Goal: Entertainment & Leisure: Consume media (video, audio)

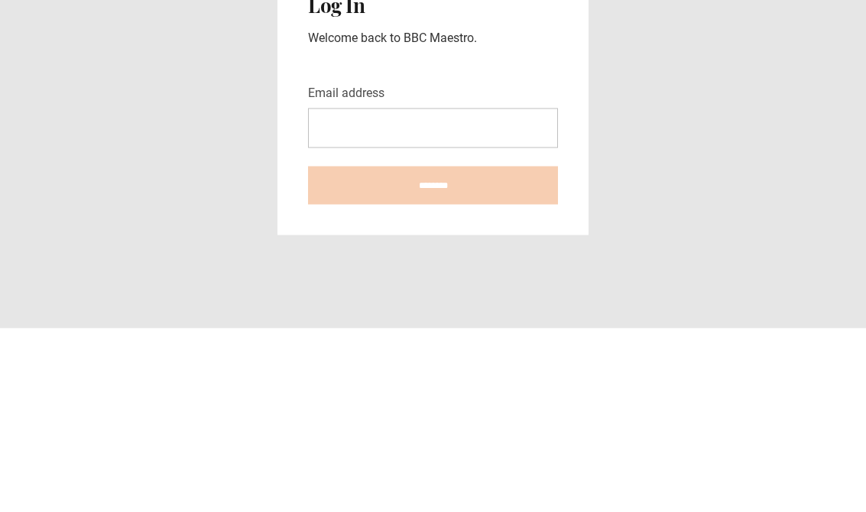
click at [398, 292] on input "Email address" at bounding box center [433, 312] width 250 height 40
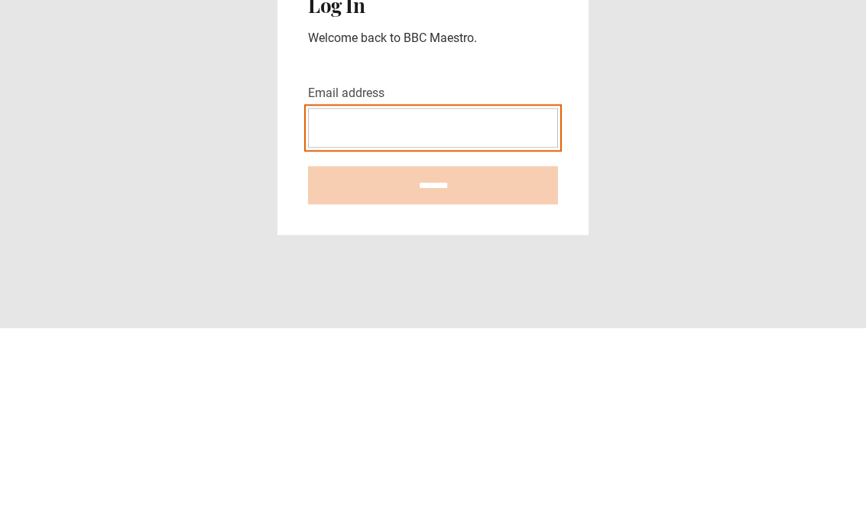
type input "**********"
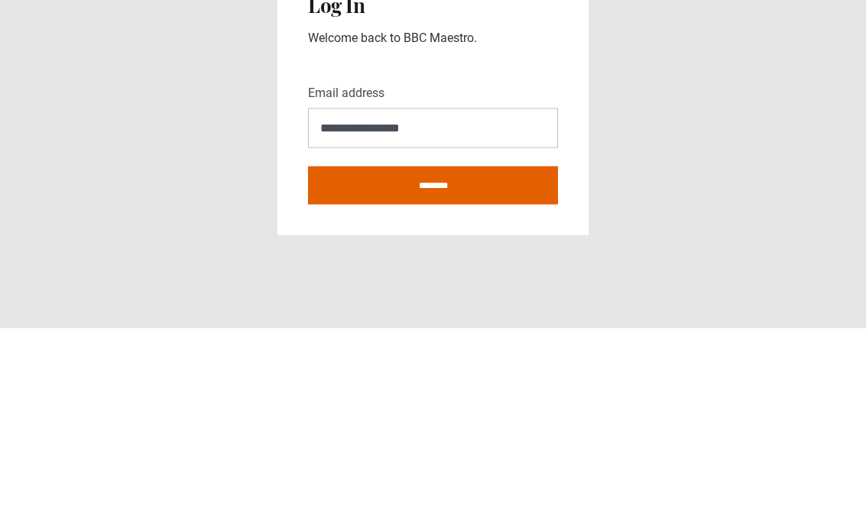
click at [433, 350] on input "********" at bounding box center [433, 369] width 250 height 38
type input "**********"
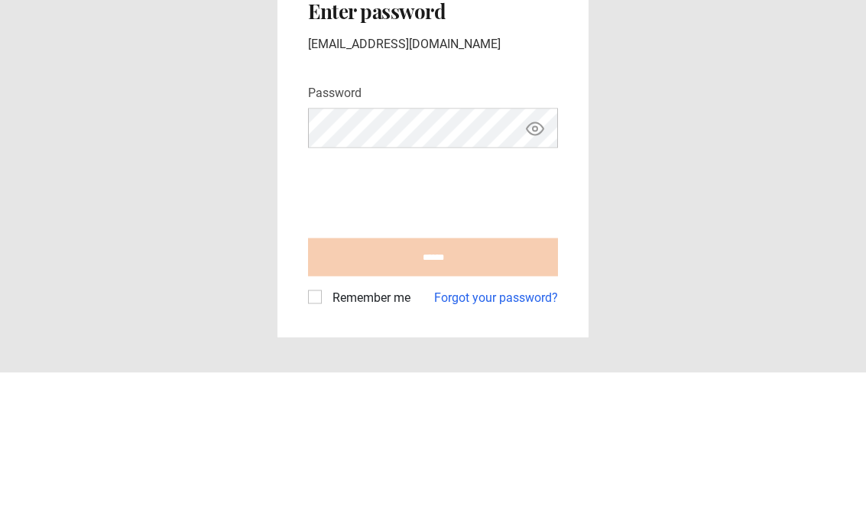
scroll to position [24, 0]
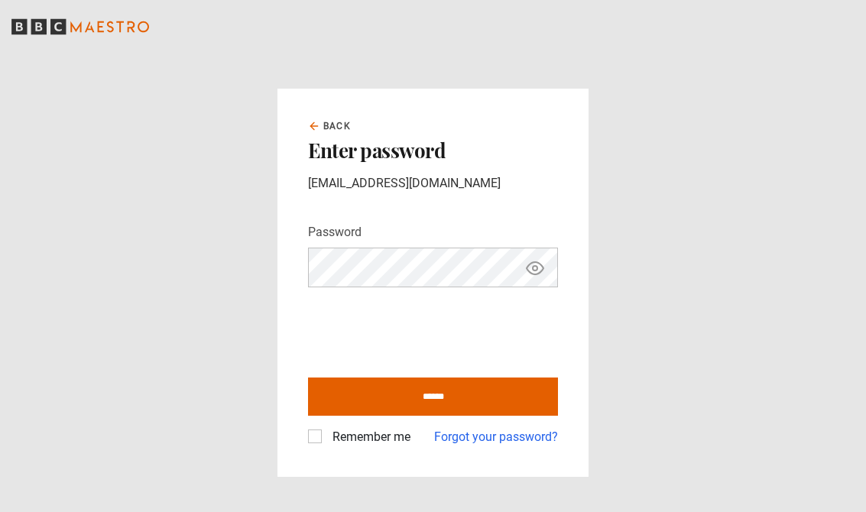
click at [547, 257] on button "Show password" at bounding box center [535, 268] width 26 height 27
click at [514, 386] on input "******" at bounding box center [433, 397] width 250 height 38
type input "**********"
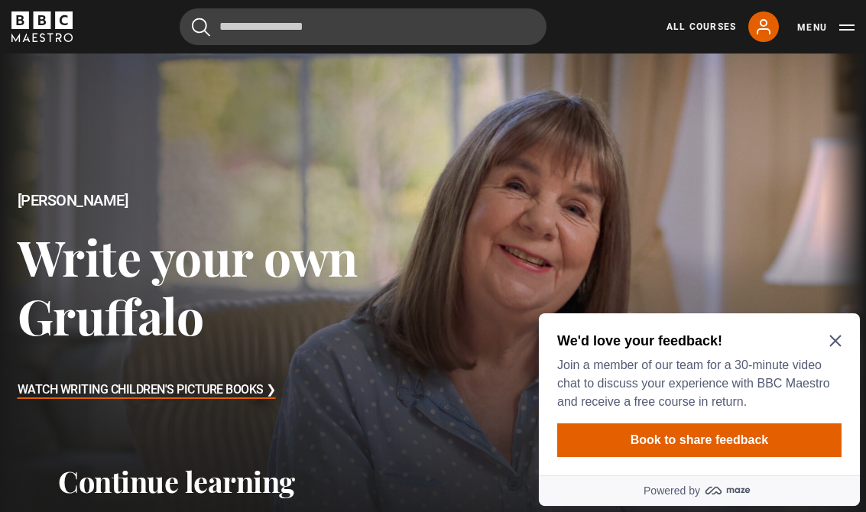
click at [832, 336] on icon "Close Maze Prompt" at bounding box center [835, 341] width 12 height 12
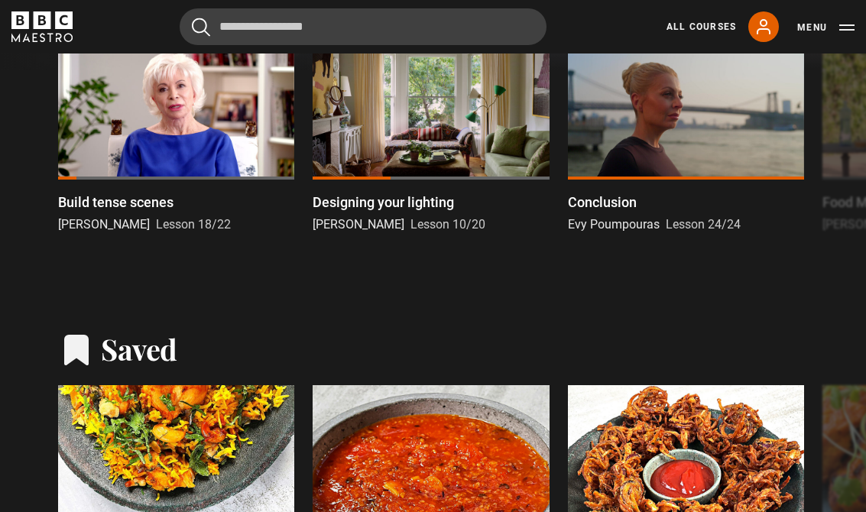
scroll to position [471, 0]
click at [174, 130] on div at bounding box center [176, 113] width 236 height 133
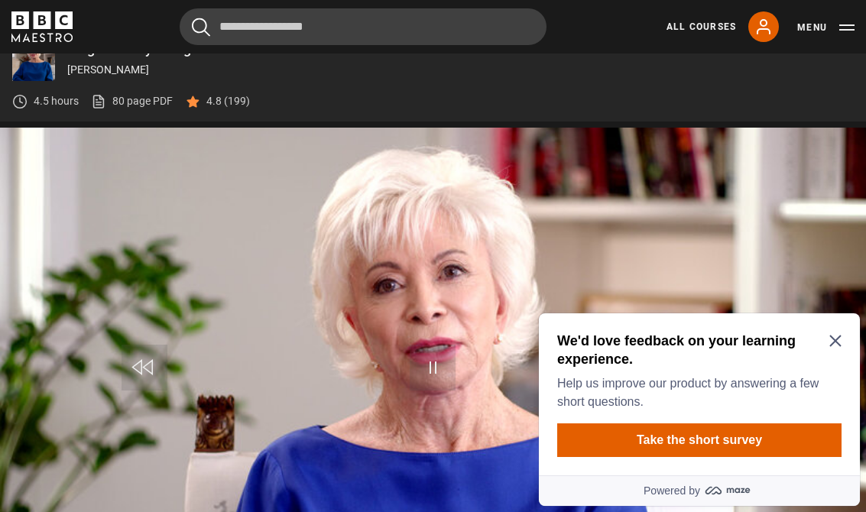
click at [830, 346] on icon "Close Maze Prompt" at bounding box center [834, 341] width 11 height 11
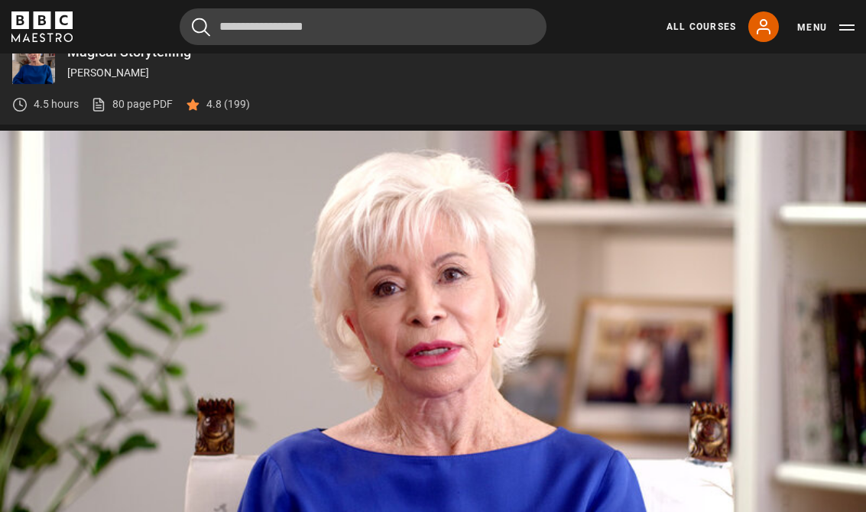
scroll to position [680, 0]
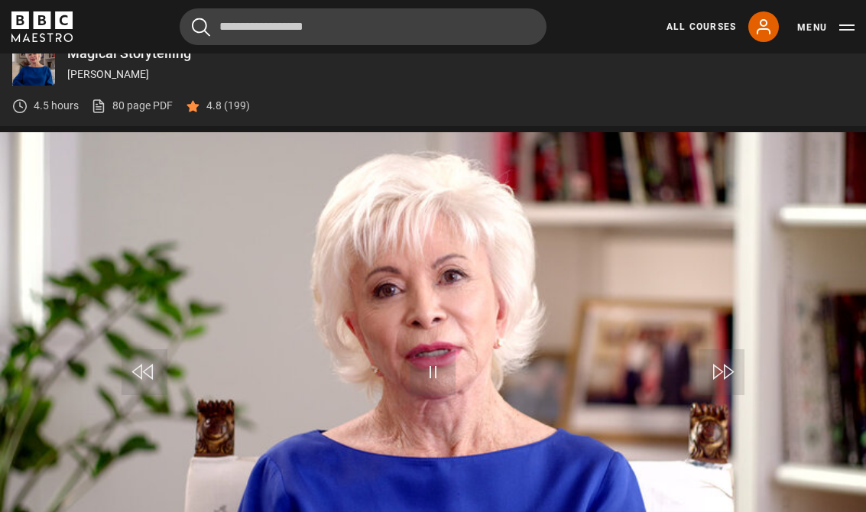
click at [538, 318] on video-js "Video Player is loading. Play Lesson Build tense scenes 10s Skip Back 10 second…" at bounding box center [433, 375] width 866 height 487
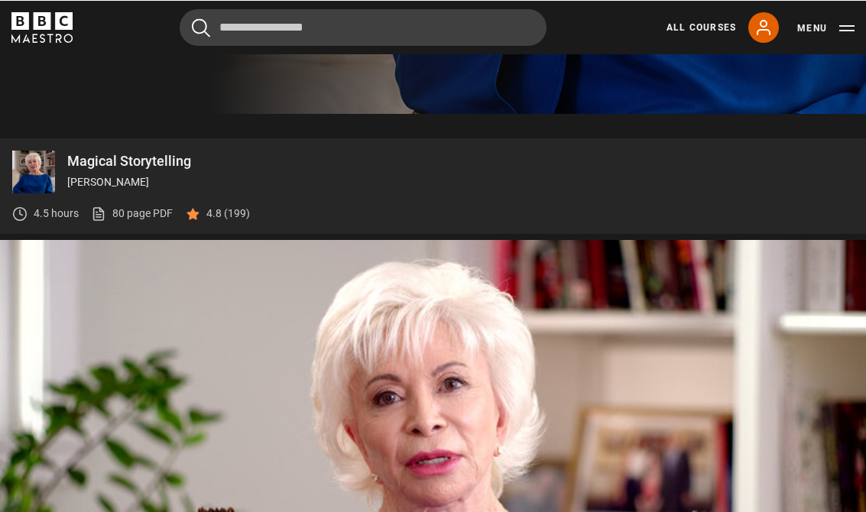
scroll to position [573, 0]
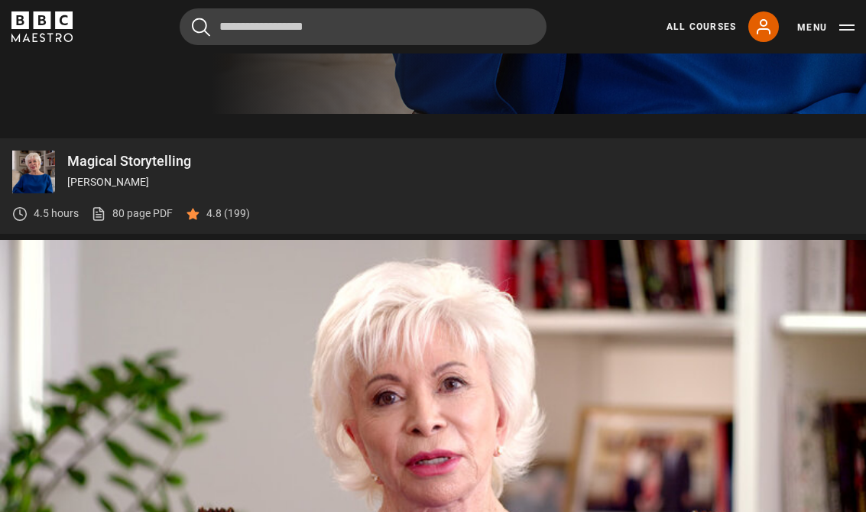
click at [463, 274] on video-js "Video Player is loading. Play Lesson Build tense scenes 10s Skip Back 10 second…" at bounding box center [433, 483] width 866 height 487
click at [458, 281] on video-js "Video Player is loading. Play Lesson Build tense scenes 10s Skip Back 10 second…" at bounding box center [433, 483] width 866 height 487
click at [453, 309] on video-js "Video Player is loading. Play Lesson Build tense scenes 10s Skip Back 10 second…" at bounding box center [433, 483] width 866 height 487
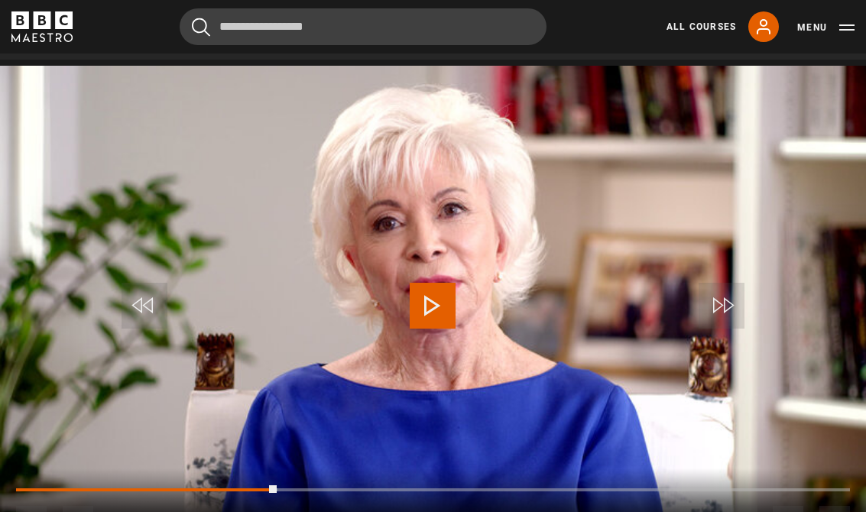
scroll to position [747, 0]
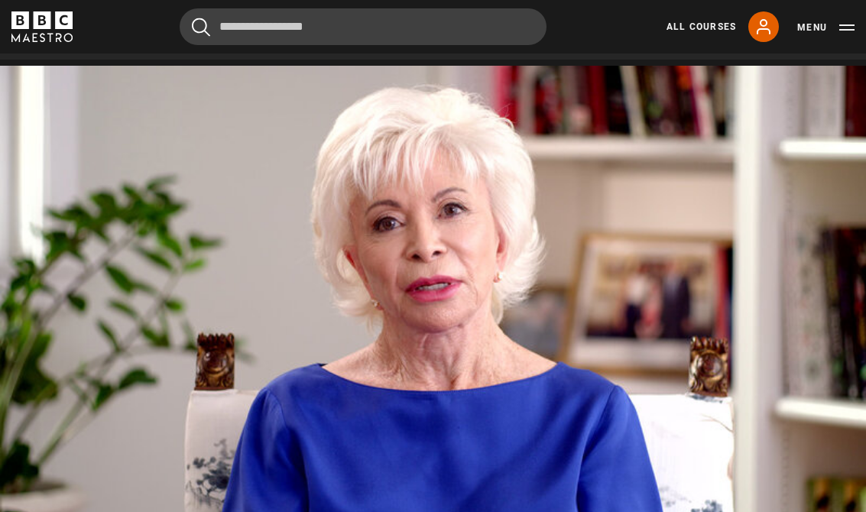
click at [480, 261] on video-js "Video Player is loading. Play Lesson Build tense scenes 10s Skip Back 10 second…" at bounding box center [433, 309] width 866 height 487
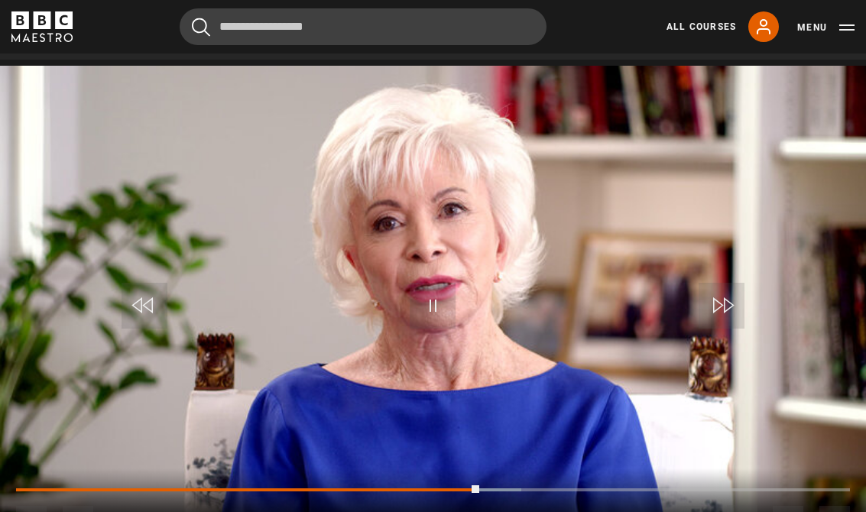
click at [476, 489] on div "Progress Bar" at bounding box center [247, 490] width 463 height 3
click at [472, 474] on div "10s Skip Back 10 seconds Play 10s Skip Forward 10 seconds Loaded : 60.54% Play …" at bounding box center [433, 511] width 866 height 85
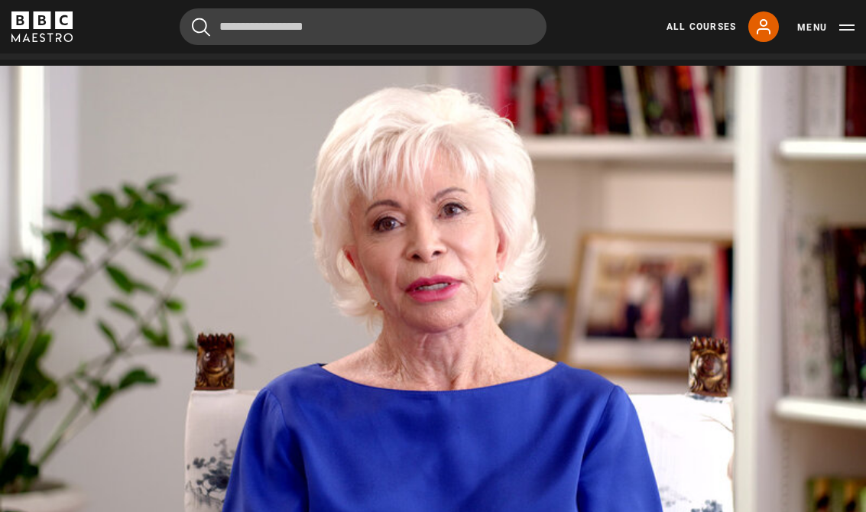
click at [481, 350] on video-js "Video Player is loading. Play Lesson Build tense scenes 10s Skip Back 10 second…" at bounding box center [433, 309] width 866 height 487
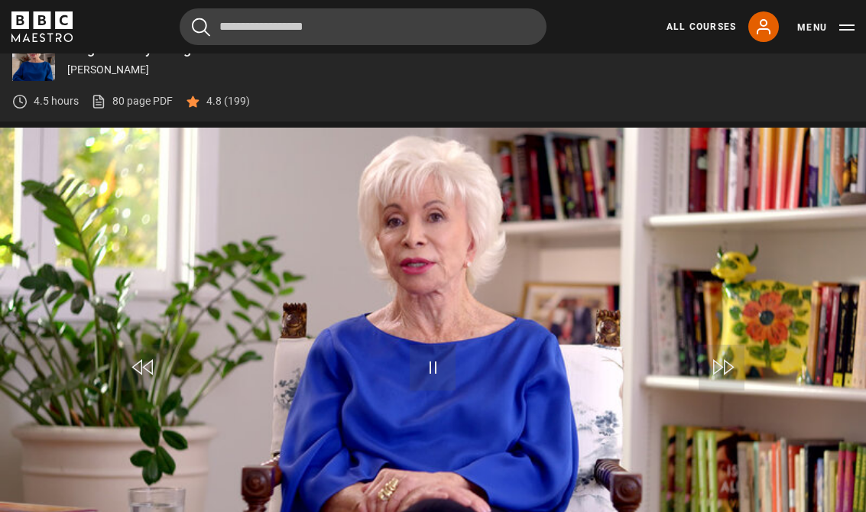
scroll to position [762, 0]
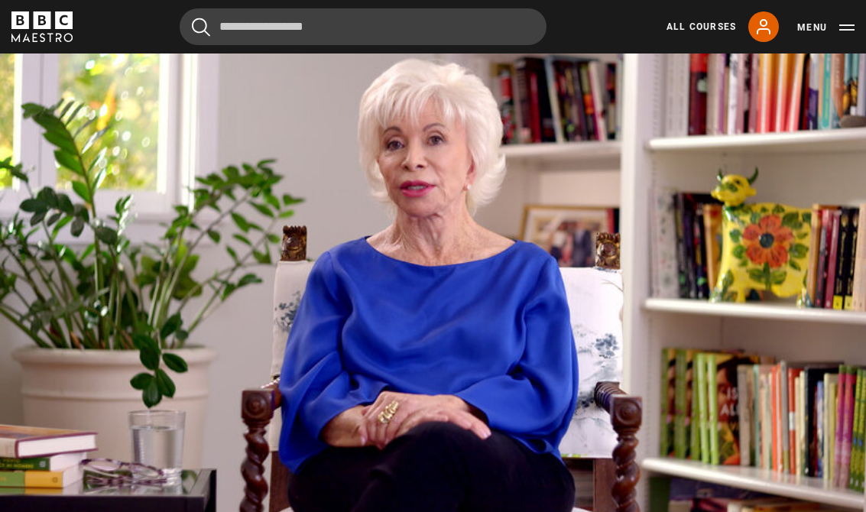
click at [531, 307] on video-js "Video Player is loading. Play Lesson Find your ending 10s Skip Back 10 seconds …" at bounding box center [433, 293] width 866 height 487
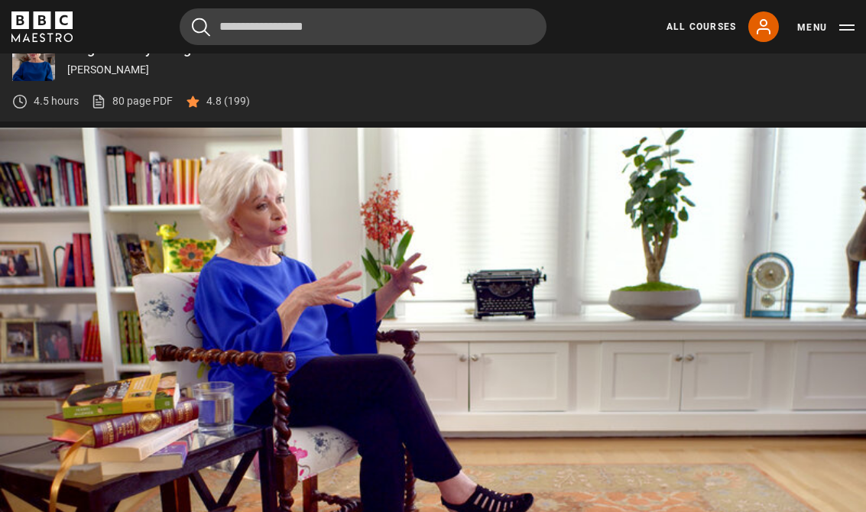
scroll to position [762, 0]
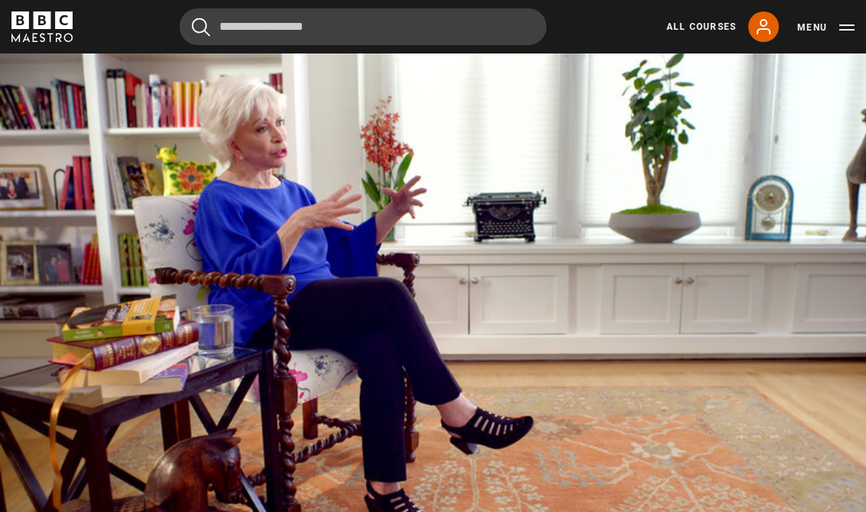
click at [473, 304] on video-js "Video Player is loading. Play Lesson Get published 10s Skip Back 10 seconds Pau…" at bounding box center [433, 293] width 866 height 487
click at [516, 272] on video-js "Video Player is loading. Play Lesson Get published 10s Skip Back 10 seconds Pau…" at bounding box center [433, 293] width 866 height 487
click at [317, 392] on video-js "Video Player is loading. Play Lesson Get published 10s Skip Back 10 seconds Pau…" at bounding box center [433, 293] width 866 height 487
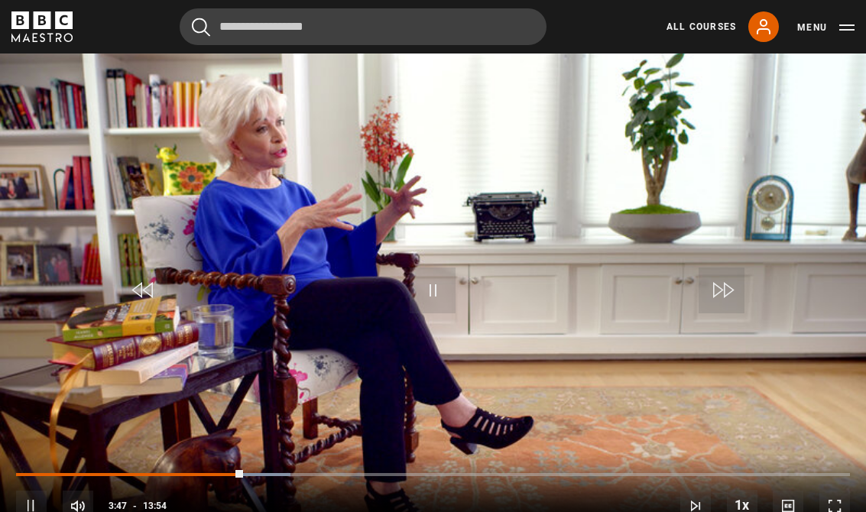
click at [225, 473] on div "Progress Bar" at bounding box center [130, 474] width 228 height 3
click at [236, 476] on div "Progress Bar" at bounding box center [130, 474] width 228 height 3
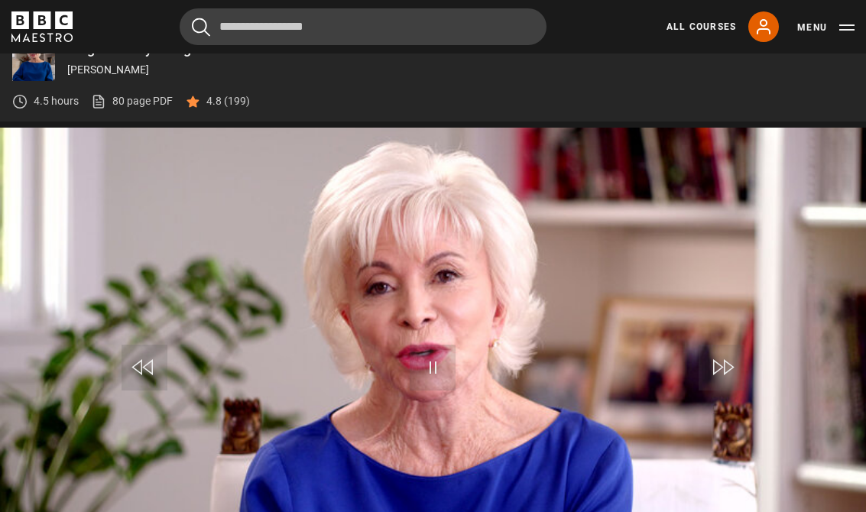
scroll to position [762, 0]
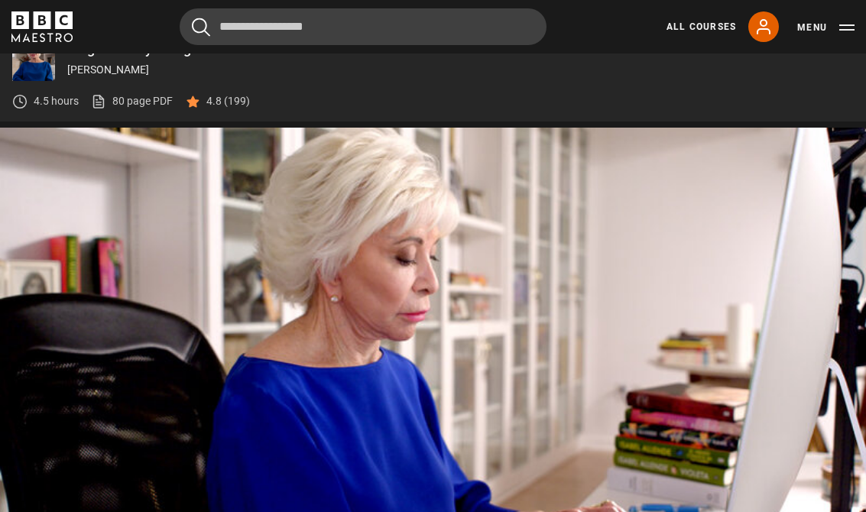
scroll to position [762, 0]
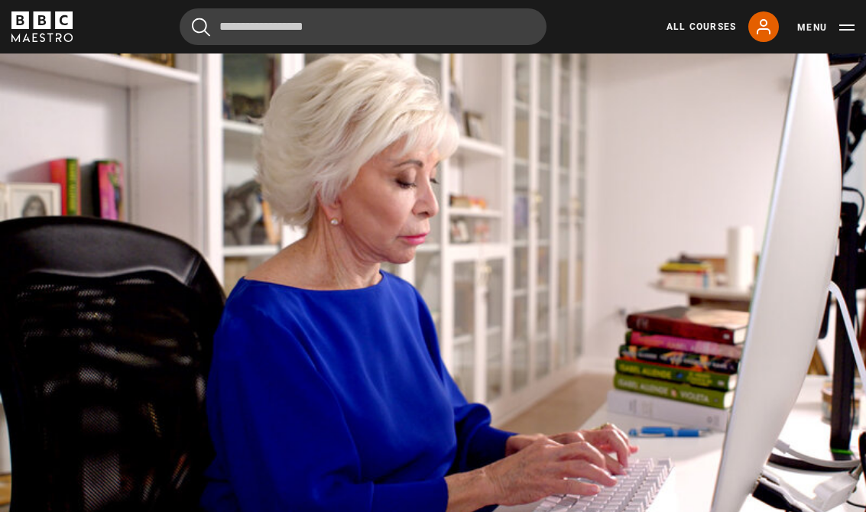
click at [531, 287] on video-js "Video Player is loading. Play Lesson The Making of My Name is Emilia del Valle …" at bounding box center [433, 293] width 866 height 487
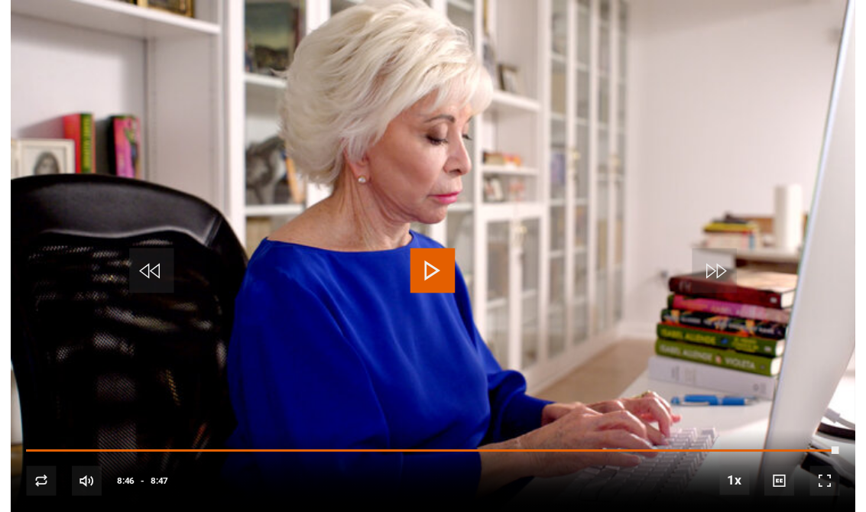
scroll to position [799, 0]
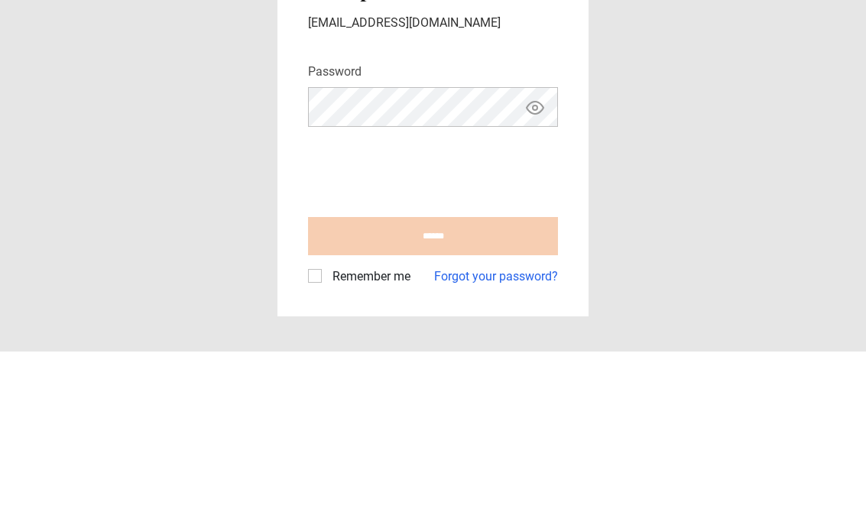
scroll to position [24, 0]
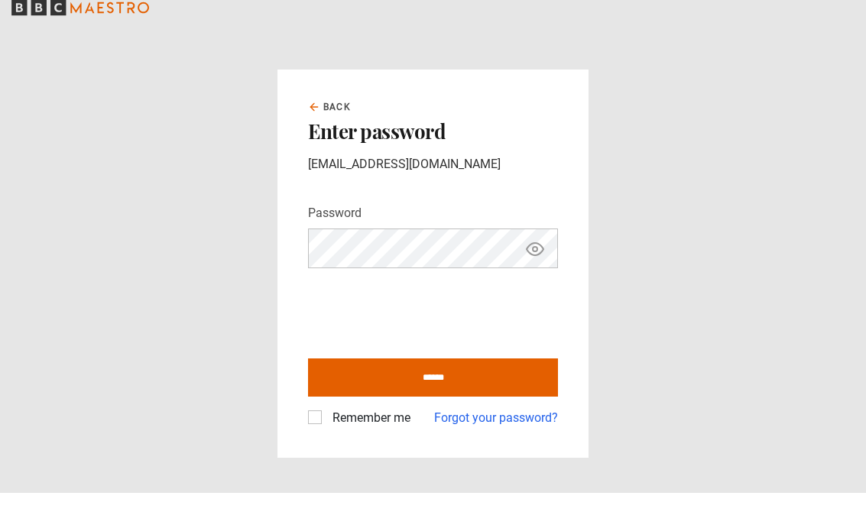
click at [469, 378] on input "******" at bounding box center [433, 397] width 250 height 38
type input "**********"
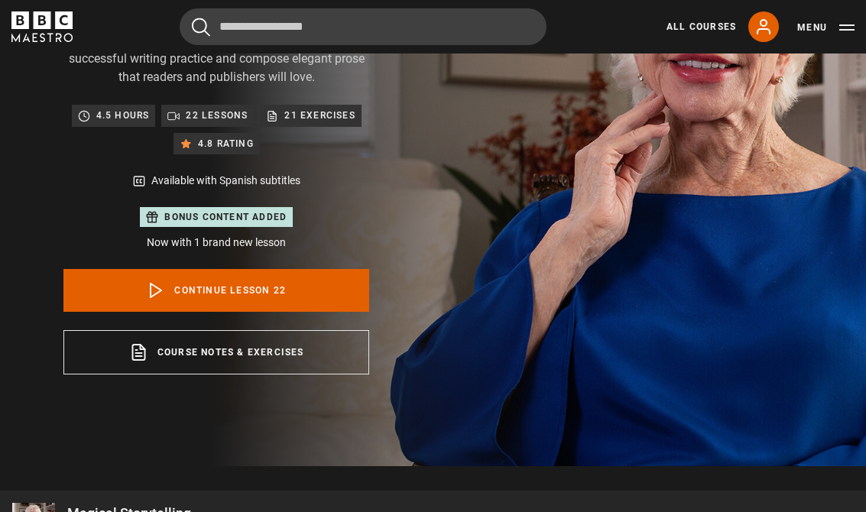
scroll to position [222, 0]
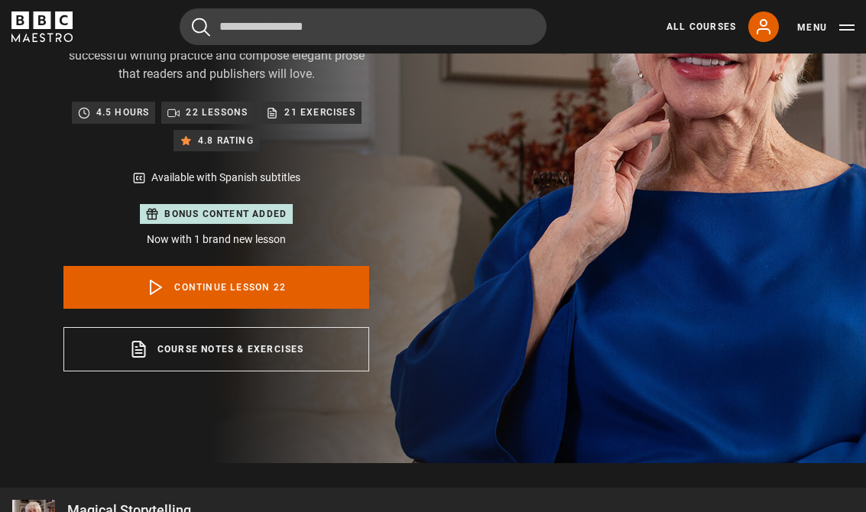
click at [305, 282] on link "Continue lesson 22" at bounding box center [216, 288] width 306 height 43
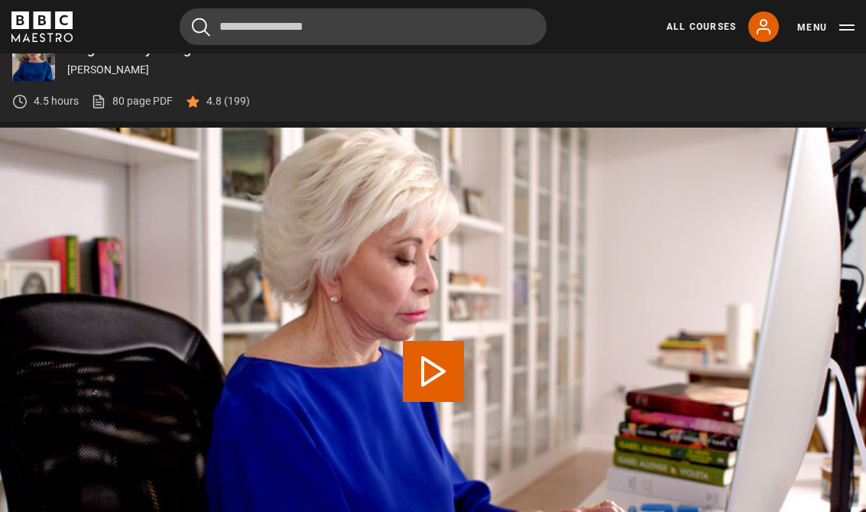
scroll to position [762, 0]
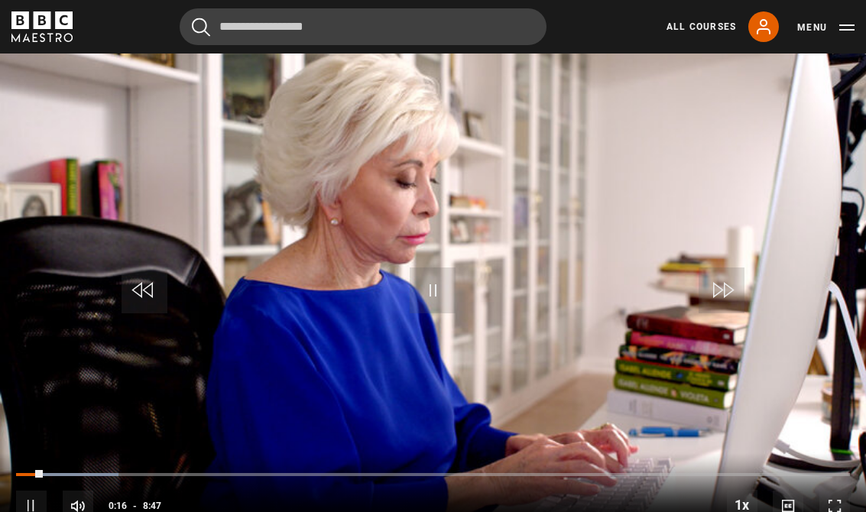
click at [742, 190] on video-js "Video Player is loading. Play Lesson The Making of My Name is Emilia del Valle …" at bounding box center [433, 293] width 866 height 487
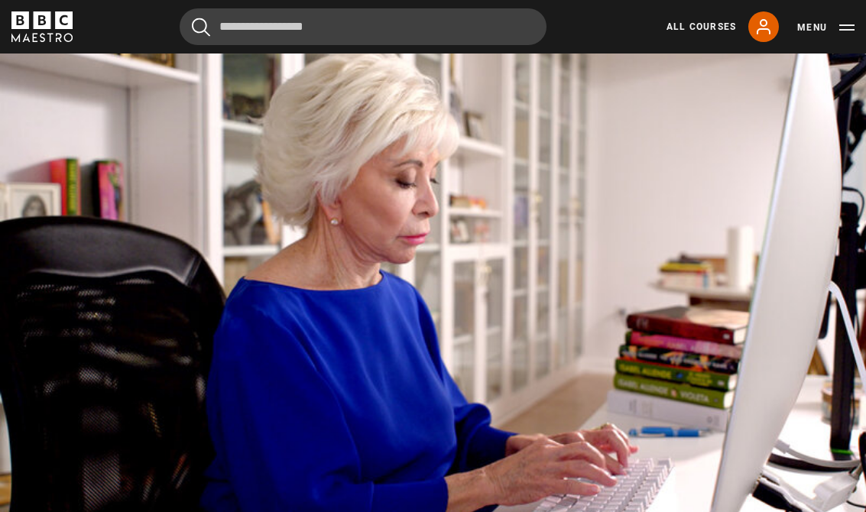
click at [631, 170] on video-js "Video Player is loading. Play Lesson The Making of My Name is Emilia del Valle …" at bounding box center [433, 293] width 866 height 487
click at [557, 201] on video-js "Video Player is loading. Play Lesson The Making of My Name is Emilia del Valle …" at bounding box center [433, 293] width 866 height 487
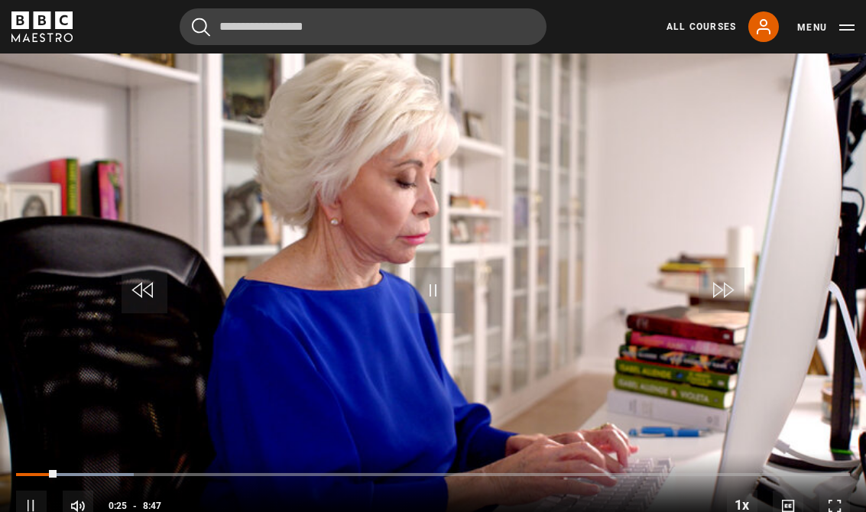
click at [840, 31] on button "Menu" at bounding box center [825, 27] width 57 height 15
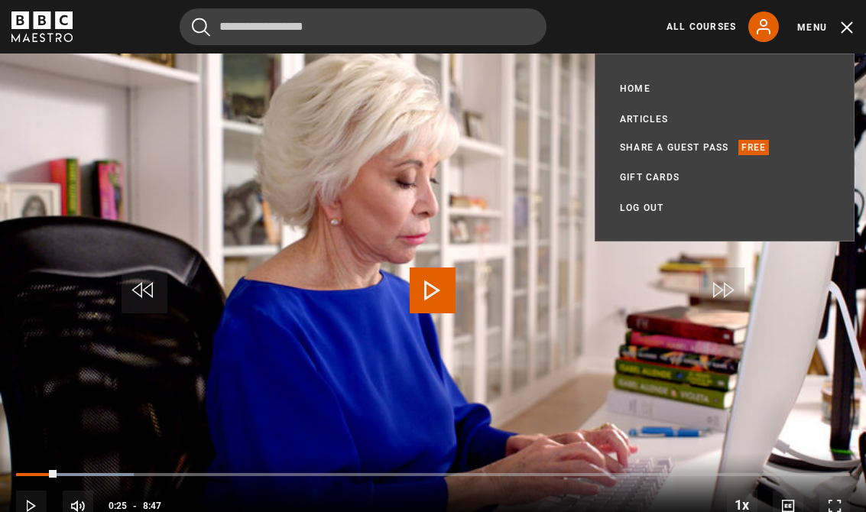
click at [701, 22] on link "All Courses" at bounding box center [702, 27] width 70 height 14
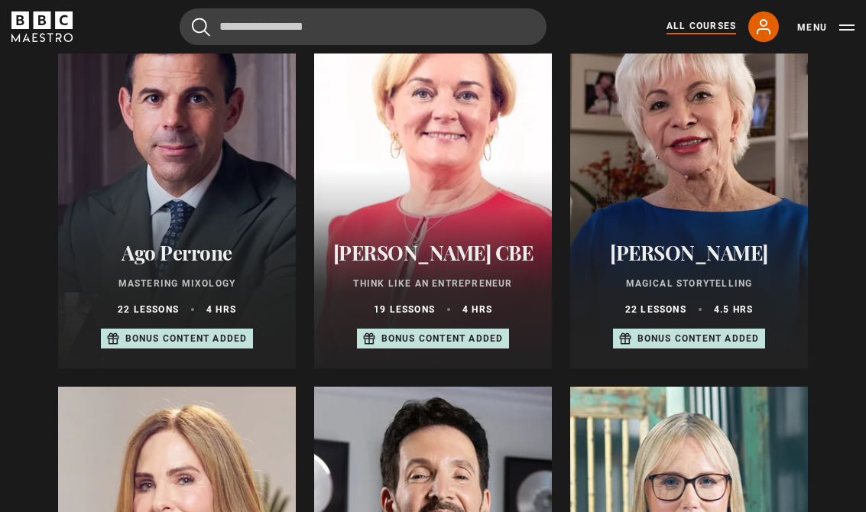
scroll to position [626, 0]
click at [200, 159] on div at bounding box center [177, 185] width 238 height 367
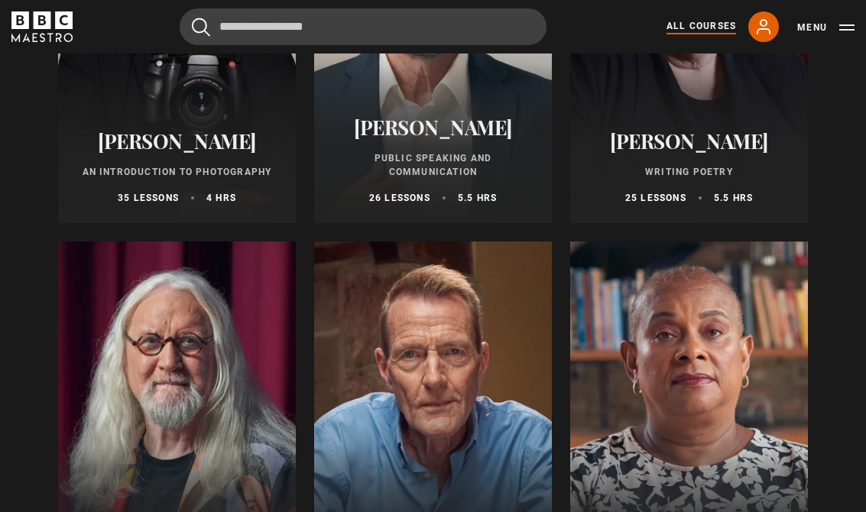
scroll to position [3472, 0]
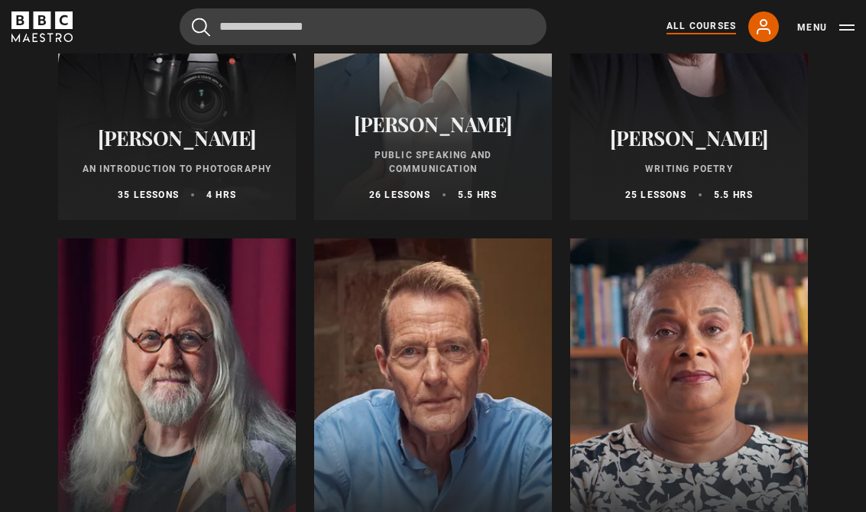
click at [605, 423] on div at bounding box center [689, 422] width 238 height 367
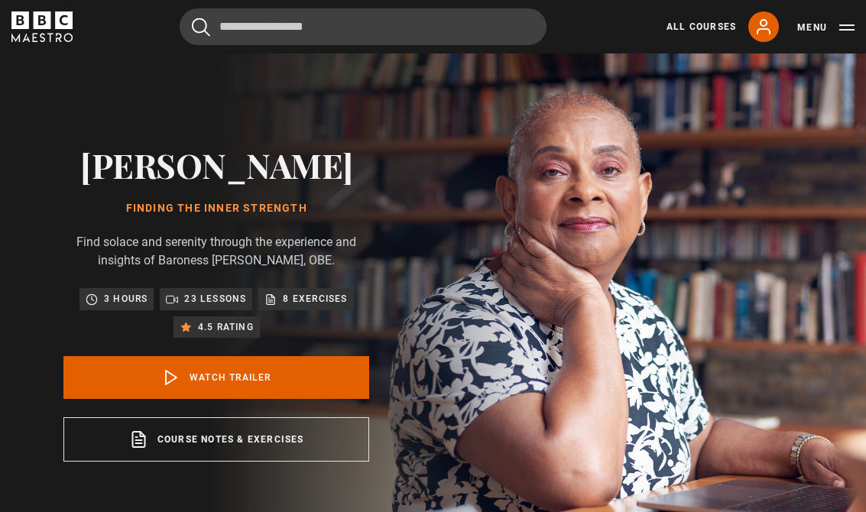
click at [758, 36] on link "My Account" at bounding box center [763, 26] width 31 height 31
click at [768, 19] on icon at bounding box center [764, 27] width 18 height 18
click at [768, 24] on icon at bounding box center [764, 27] width 12 height 14
click at [765, 37] on link "My Account" at bounding box center [763, 26] width 31 height 31
click at [759, 36] on link "My Account" at bounding box center [763, 26] width 31 height 31
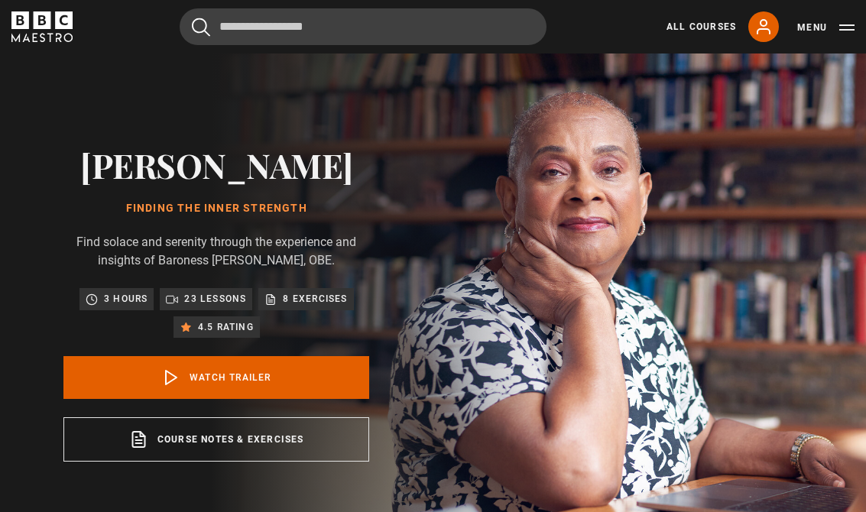
click at [752, 25] on link "My Account" at bounding box center [763, 26] width 31 height 31
click at [706, 22] on link "All Courses" at bounding box center [702, 27] width 70 height 14
click at [763, 29] on icon at bounding box center [764, 27] width 12 height 14
click at [777, 20] on link "My Account" at bounding box center [763, 26] width 31 height 31
click at [326, 356] on link "Watch Trailer" at bounding box center [216, 377] width 306 height 43
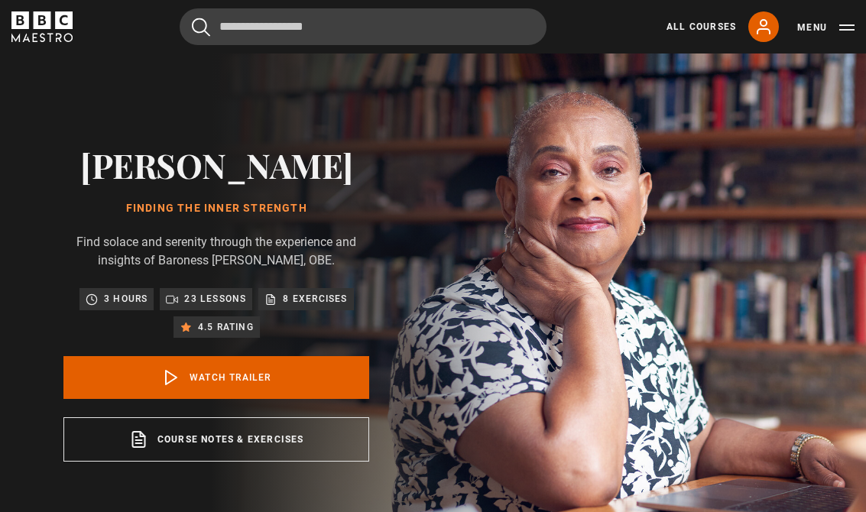
scroll to position [666, 0]
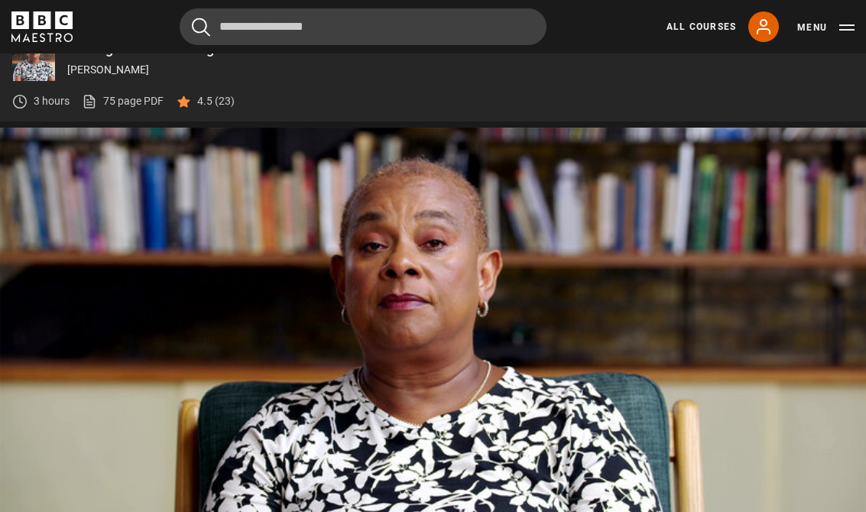
scroll to position [653, 0]
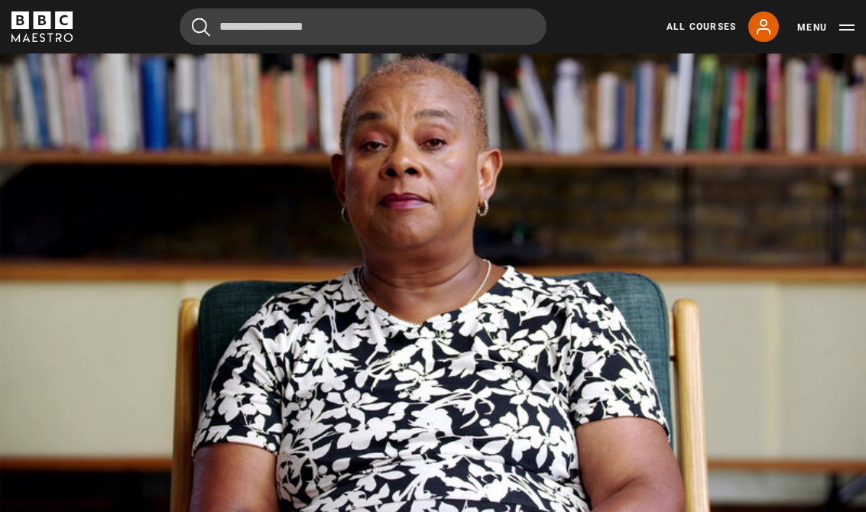
click at [609, 349] on video-js "Video Player is loading. Play Lesson Finding the Inner Strength Introduction 10…" at bounding box center [433, 270] width 866 height 487
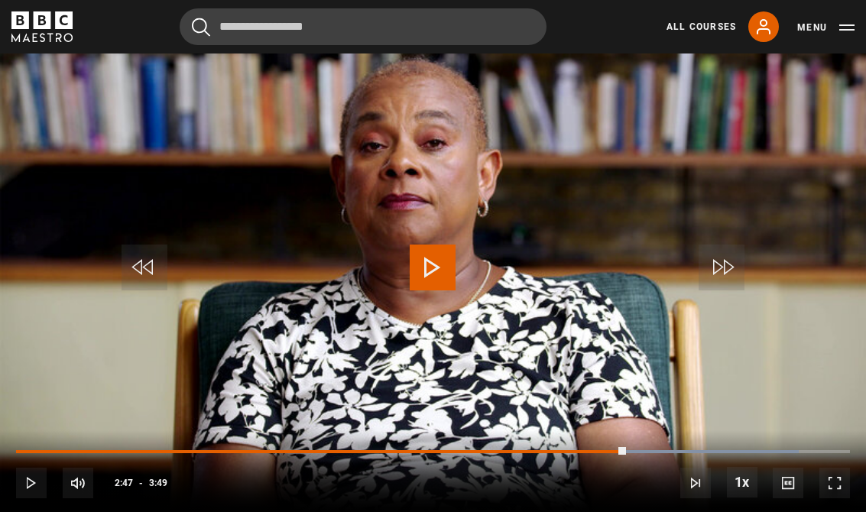
scroll to position [649, 0]
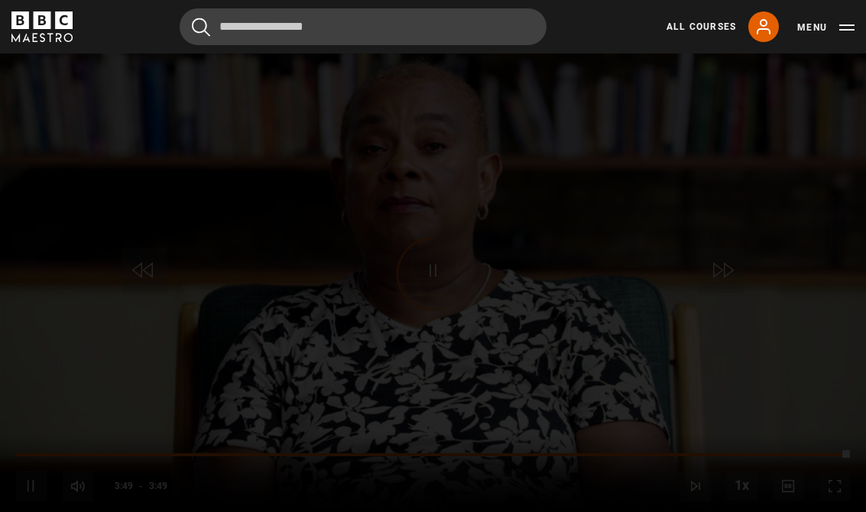
click at [730, 280] on div "Lesson Completed Up next Expectations Cancel Do you want to save this lesson? S…" at bounding box center [433, 274] width 866 height 487
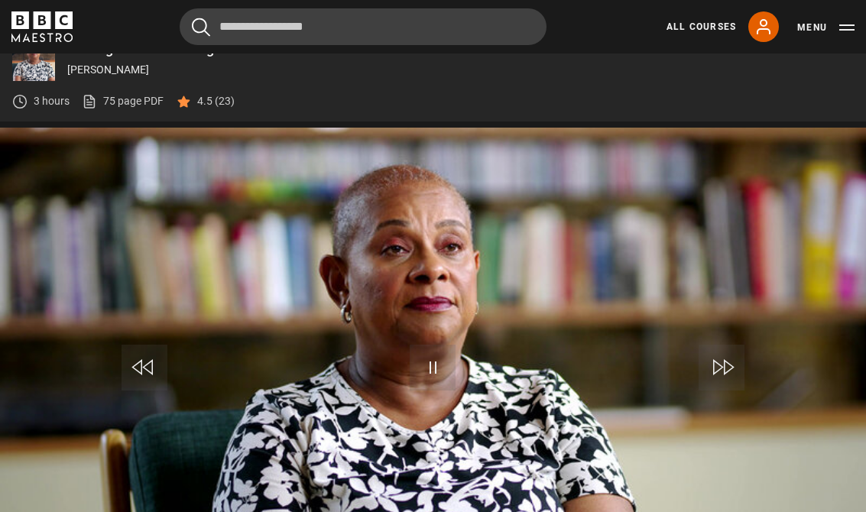
scroll to position [653, 0]
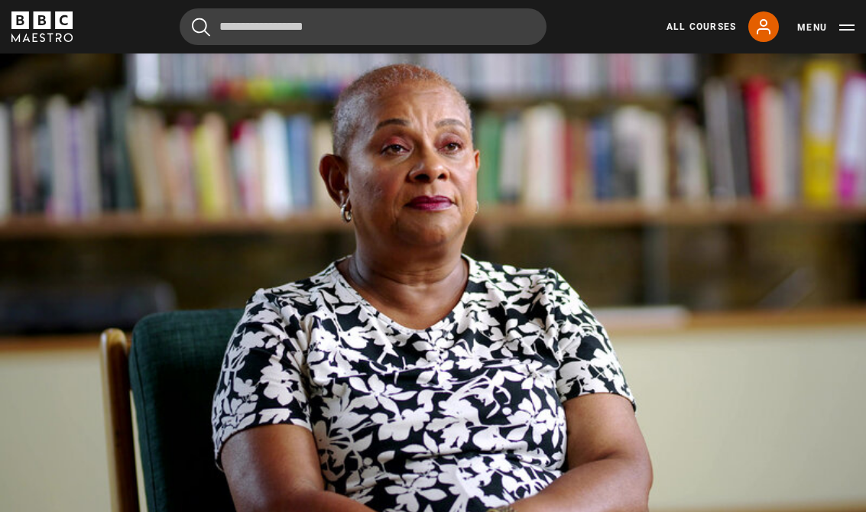
click at [849, 30] on button "Menu" at bounding box center [825, 27] width 57 height 15
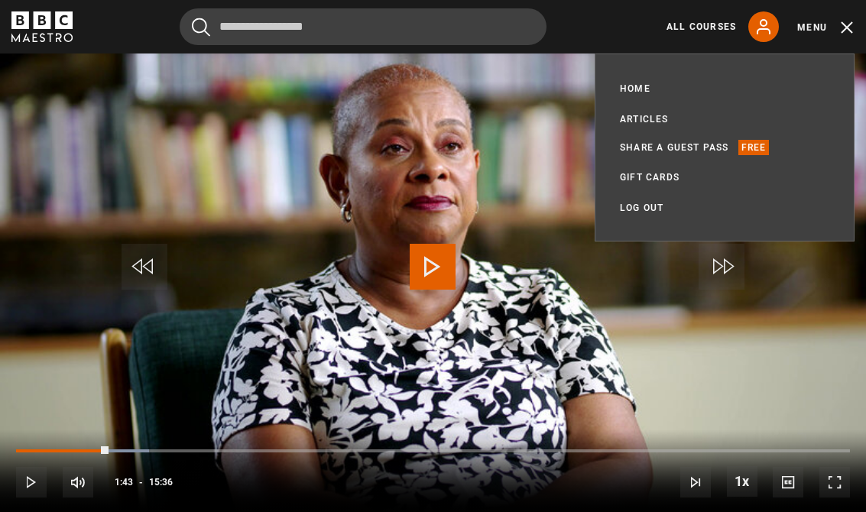
click at [674, 318] on video-js "Video Player is loading. Play Lesson Expectations 10s Skip Back 10 seconds Play…" at bounding box center [433, 270] width 866 height 487
click at [759, 18] on icon at bounding box center [764, 27] width 18 height 18
click at [758, 30] on icon at bounding box center [764, 27] width 18 height 18
click at [762, 32] on icon at bounding box center [764, 27] width 18 height 18
click at [657, 83] on ul "Home All Courses Subscription Articles Share a guest pass Free Gift Cards My Ac…" at bounding box center [724, 148] width 209 height 138
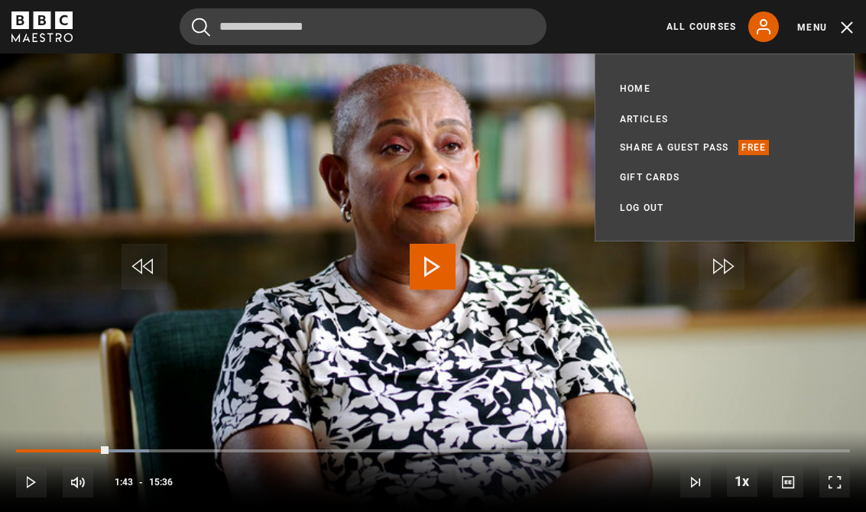
click at [633, 86] on link "Home" at bounding box center [635, 88] width 31 height 15
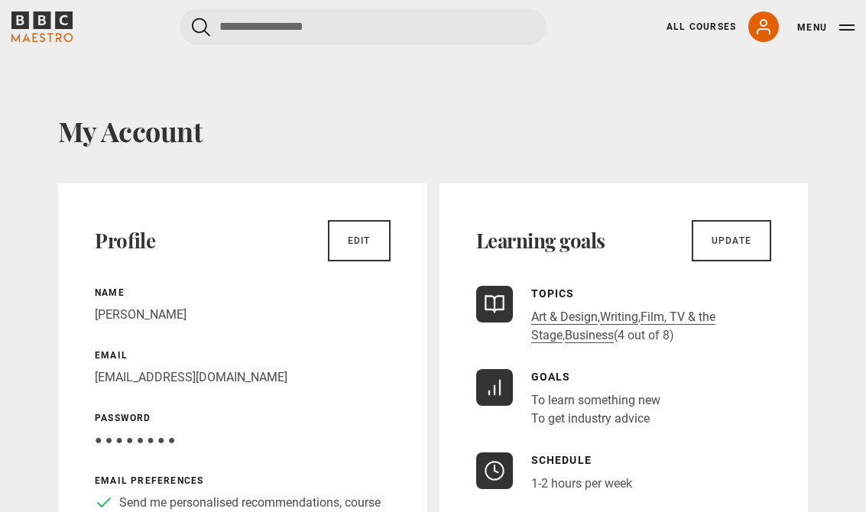
click at [771, 16] on link "My Account" at bounding box center [763, 26] width 31 height 31
click at [815, 21] on button "Menu" at bounding box center [825, 27] width 57 height 15
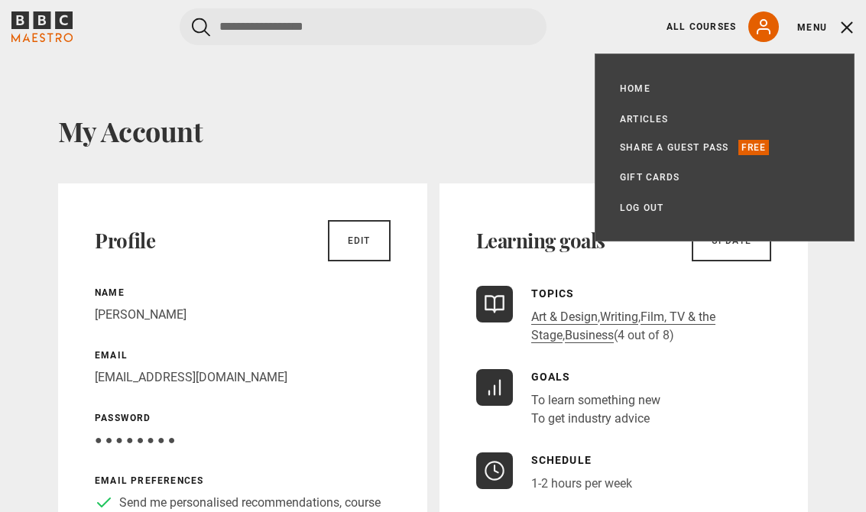
click at [850, 22] on button "Menu" at bounding box center [825, 27] width 57 height 15
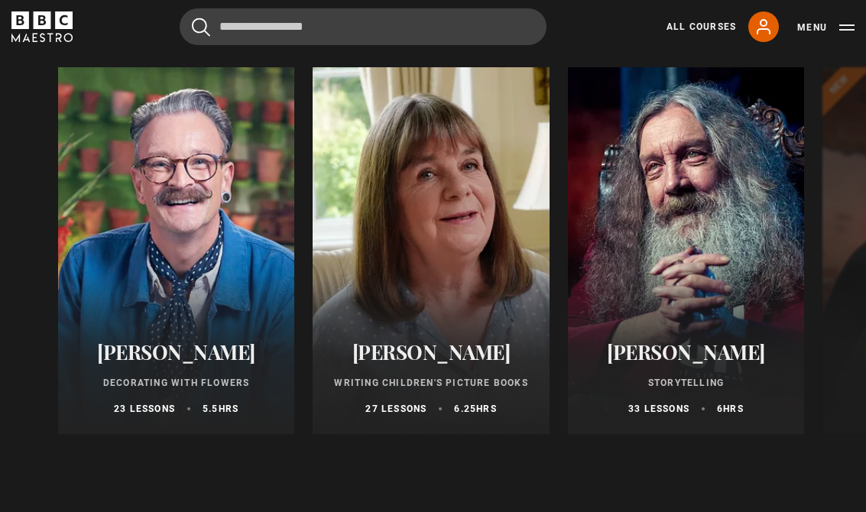
scroll to position [2885, 0]
click at [190, 287] on div at bounding box center [176, 250] width 236 height 367
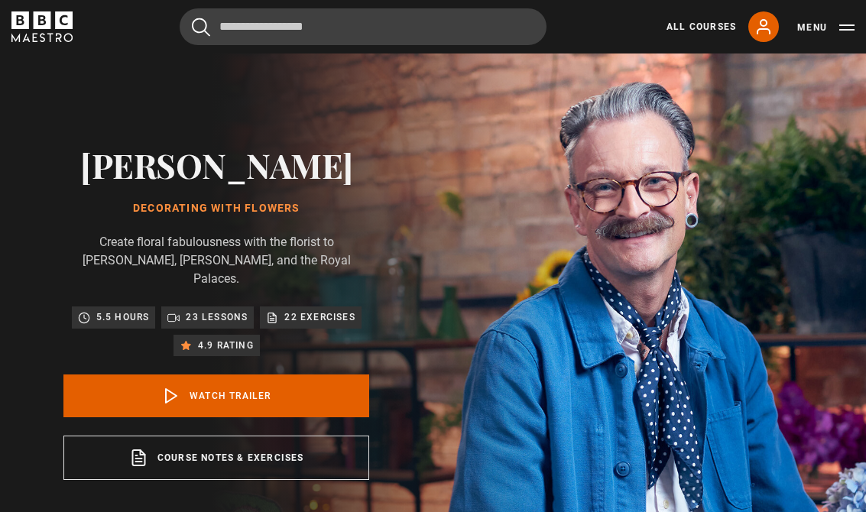
click at [351, 377] on link "Watch Trailer" at bounding box center [216, 396] width 306 height 43
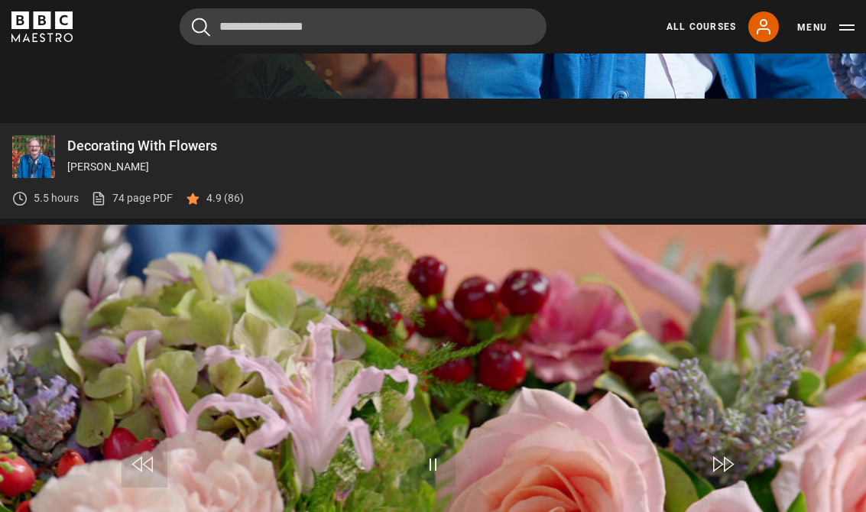
scroll to position [653, 0]
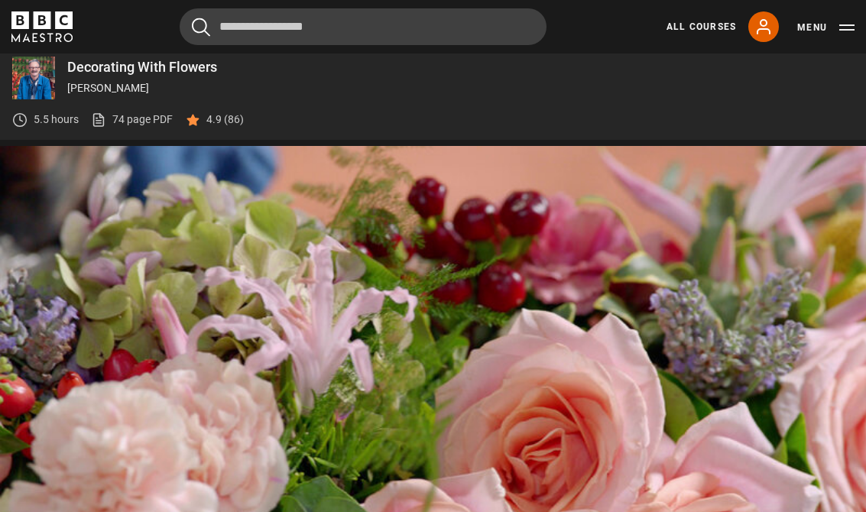
scroll to position [653, 0]
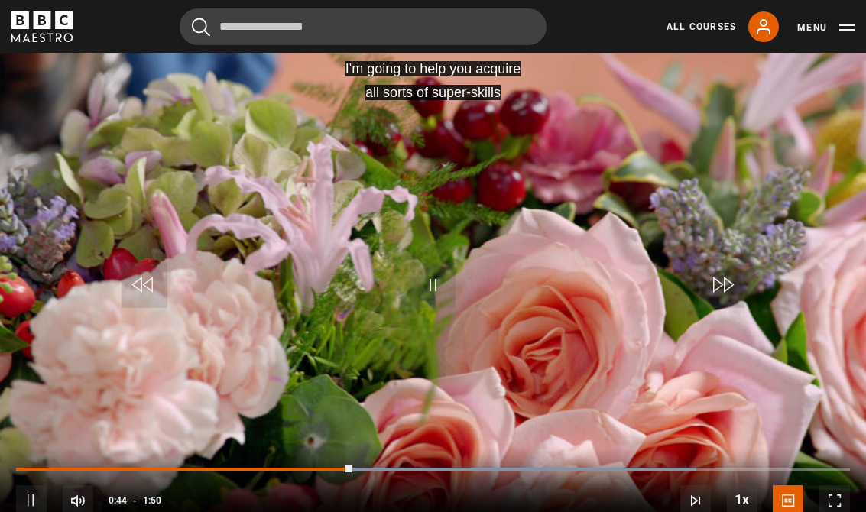
click at [569, 311] on video-js "I'm going to help you acquire all sorts of super-skills Video Player is loading…" at bounding box center [433, 288] width 866 height 487
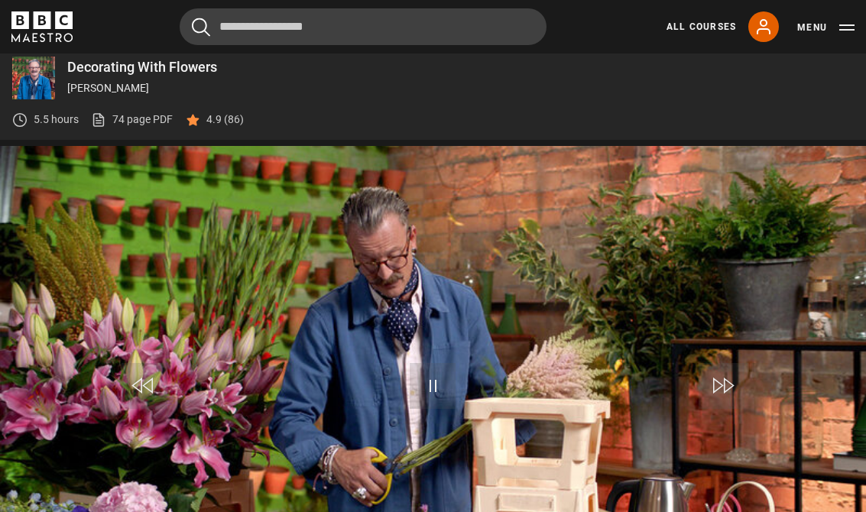
scroll to position [653, 0]
